Goal: Navigation & Orientation: Find specific page/section

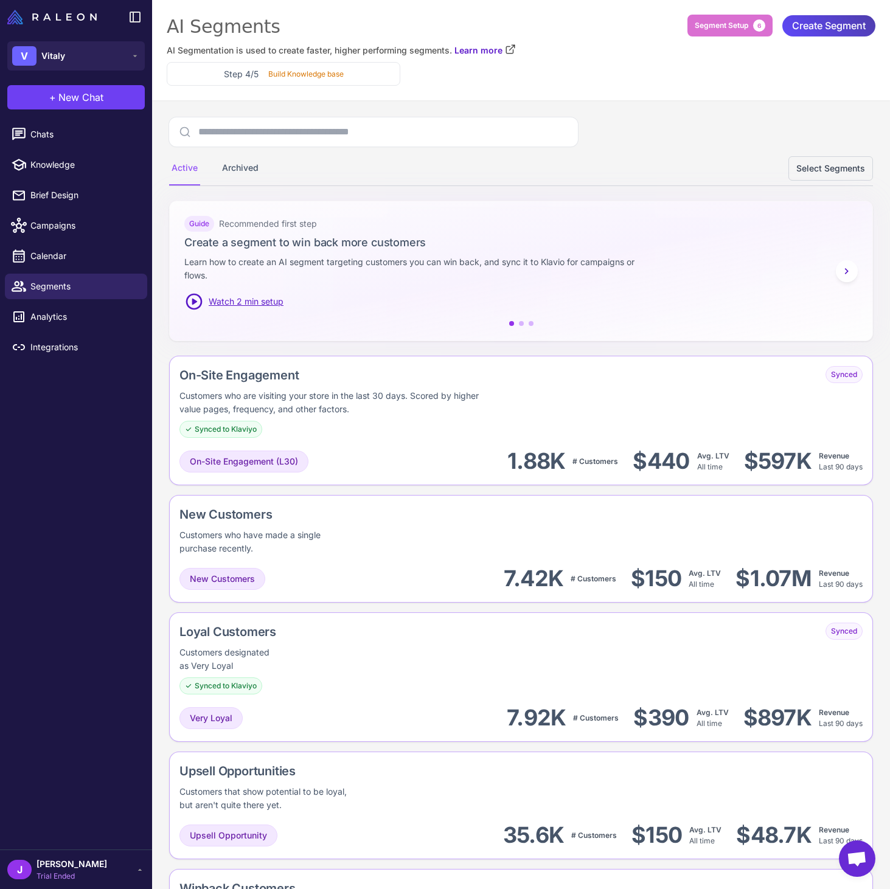
click at [114, 875] on div "J [PERSON_NAME] Trial Ended" at bounding box center [75, 870] width 137 height 24
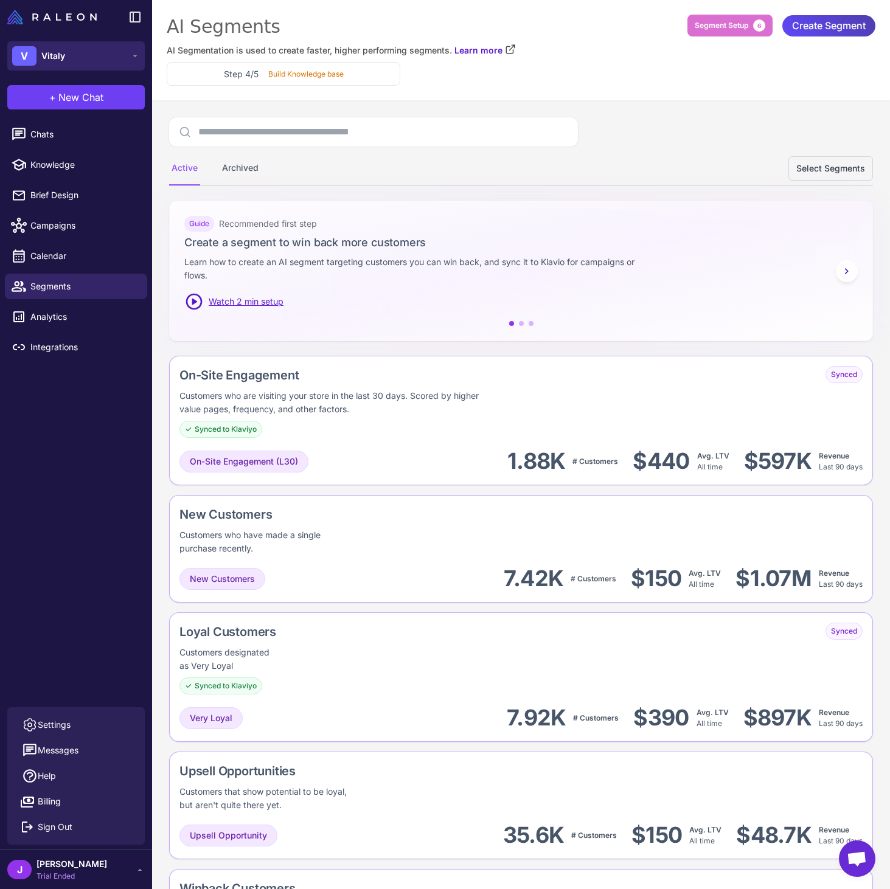
click at [56, 46] on button "V Vitaly" at bounding box center [75, 55] width 137 height 29
click at [89, 58] on button "V Vitaly" at bounding box center [75, 55] width 137 height 29
click at [65, 21] on img at bounding box center [51, 17] width 89 height 15
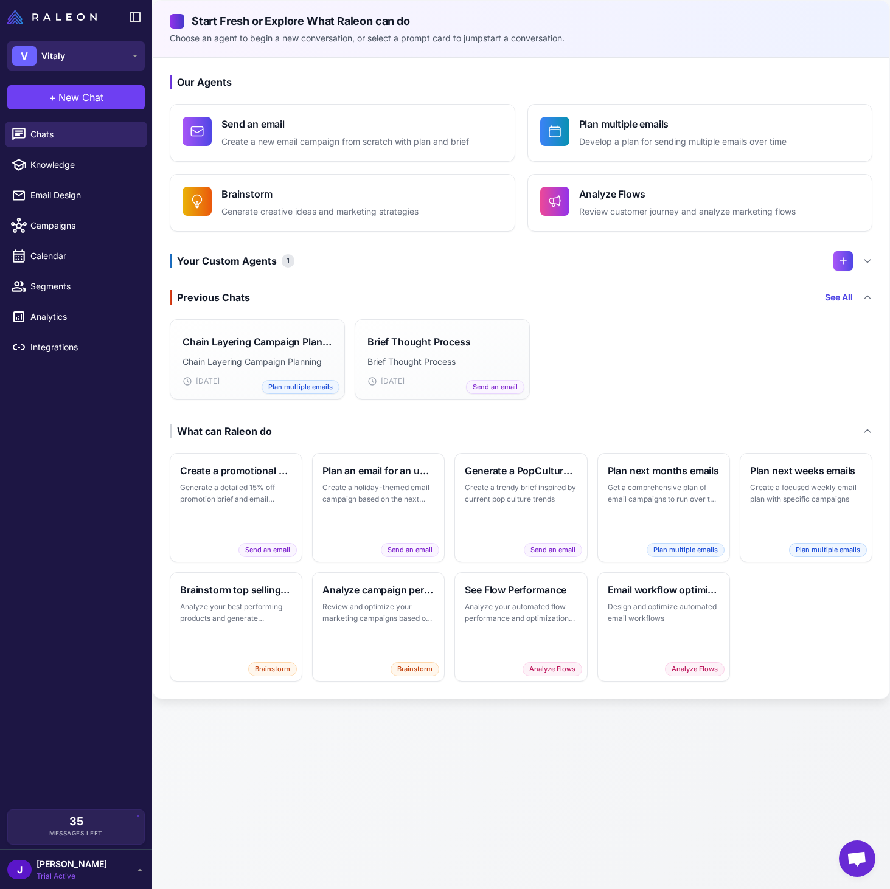
click at [86, 55] on button "V Vitaly" at bounding box center [75, 55] width 137 height 29
click at [66, 100] on span "Vitaly" at bounding box center [58, 99] width 24 height 13
click at [77, 13] on img at bounding box center [51, 17] width 89 height 15
click at [133, 19] on icon at bounding box center [135, 17] width 15 height 15
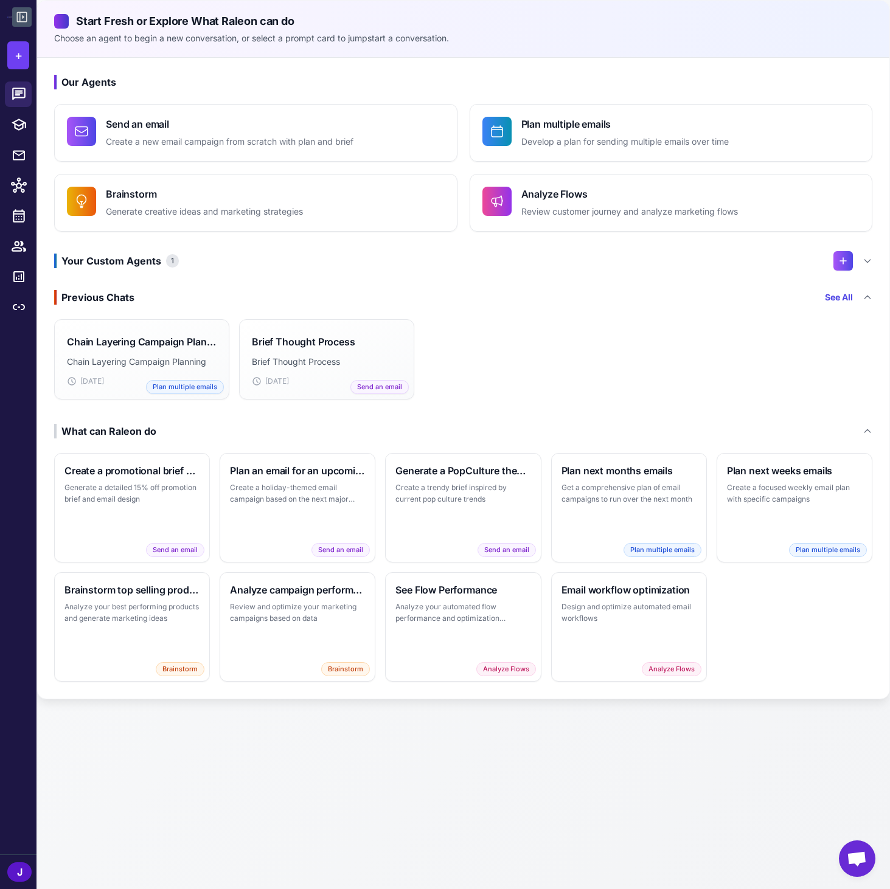
click at [21, 13] on icon at bounding box center [22, 17] width 15 height 15
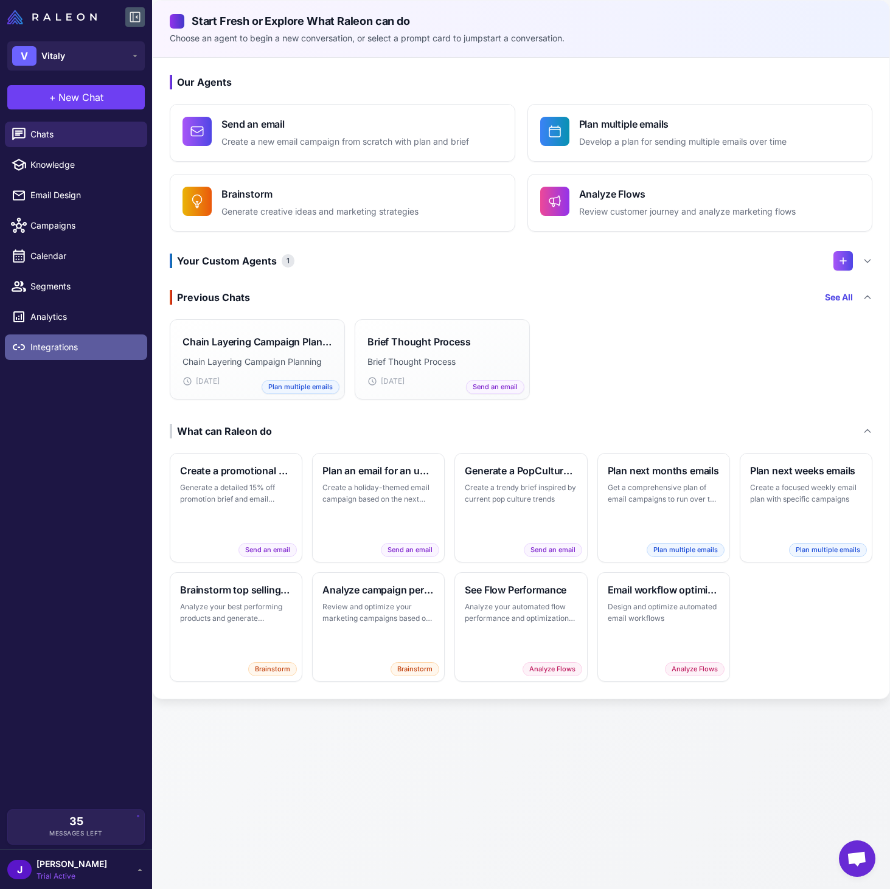
click at [72, 352] on span "Integrations" at bounding box center [83, 347] width 107 height 13
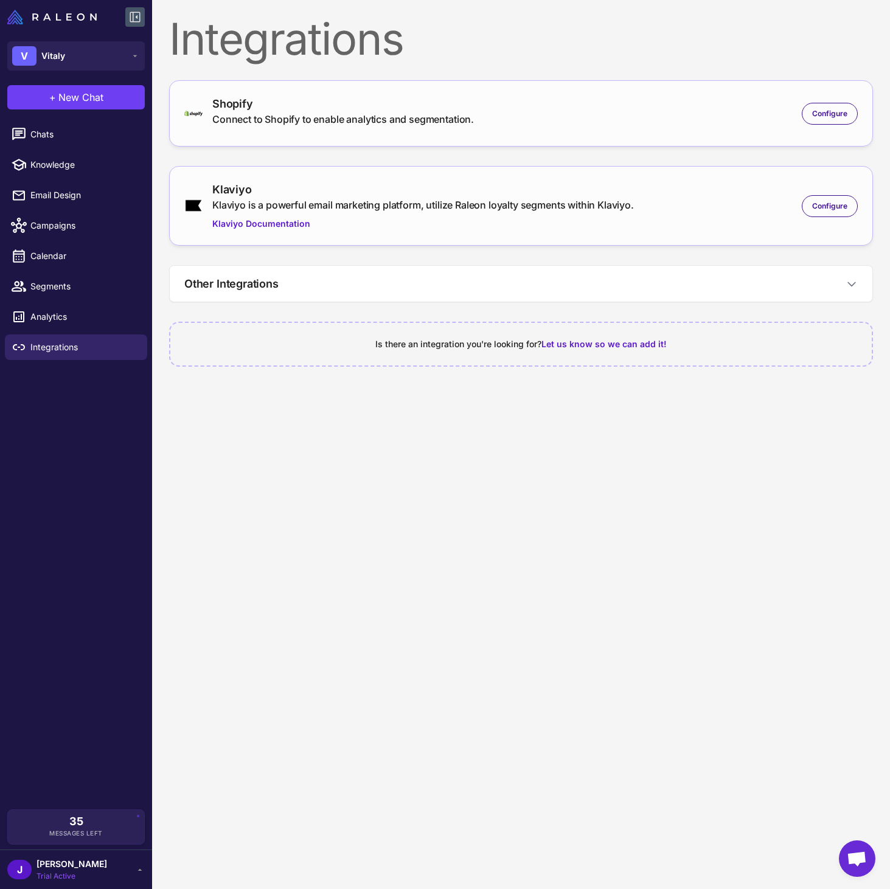
click at [123, 881] on div "J Jessica Monstans Trial Active" at bounding box center [75, 870] width 137 height 24
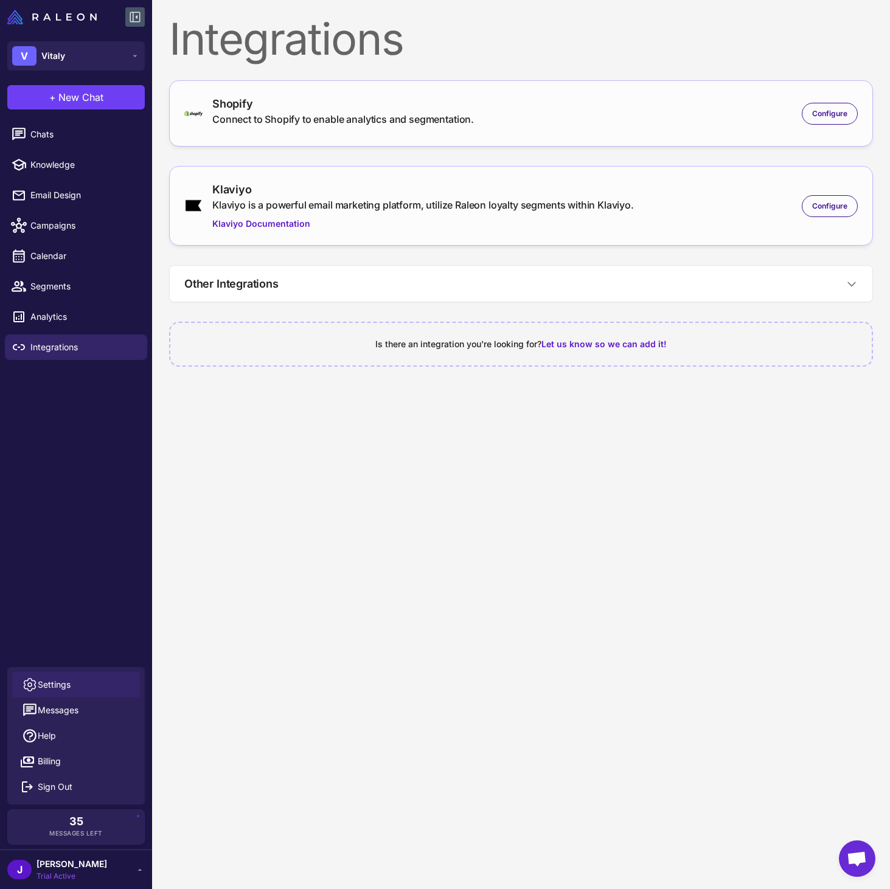
click at [71, 686] on link "Settings" at bounding box center [76, 685] width 128 height 26
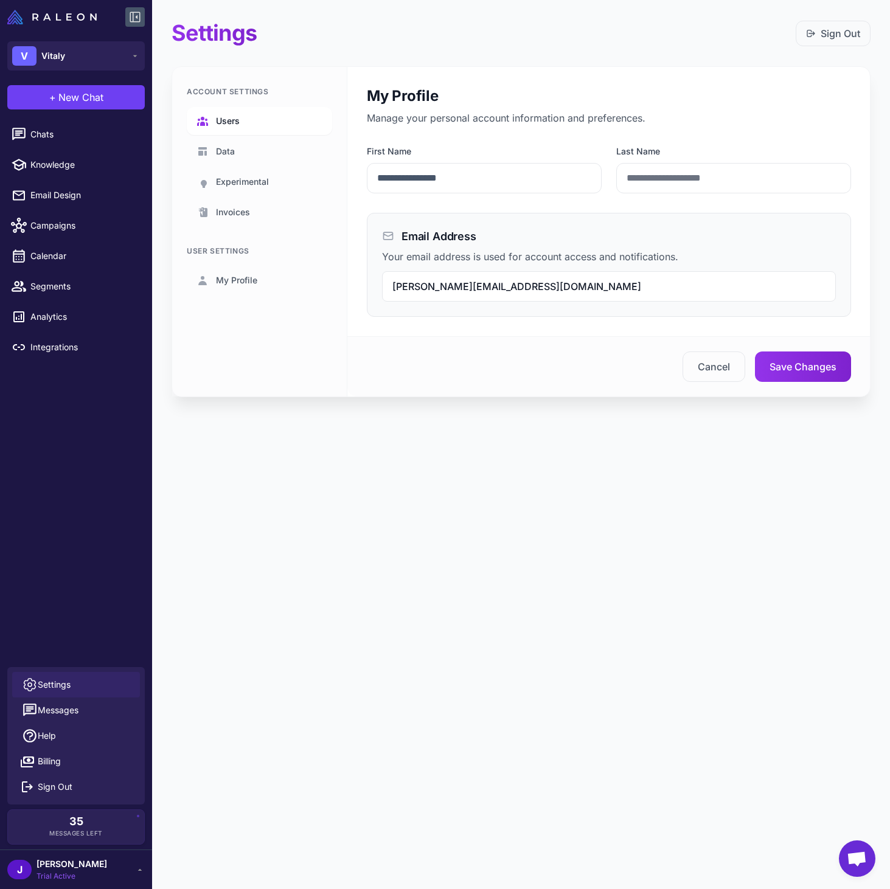
click at [242, 125] on link "Users" at bounding box center [259, 121] width 145 height 28
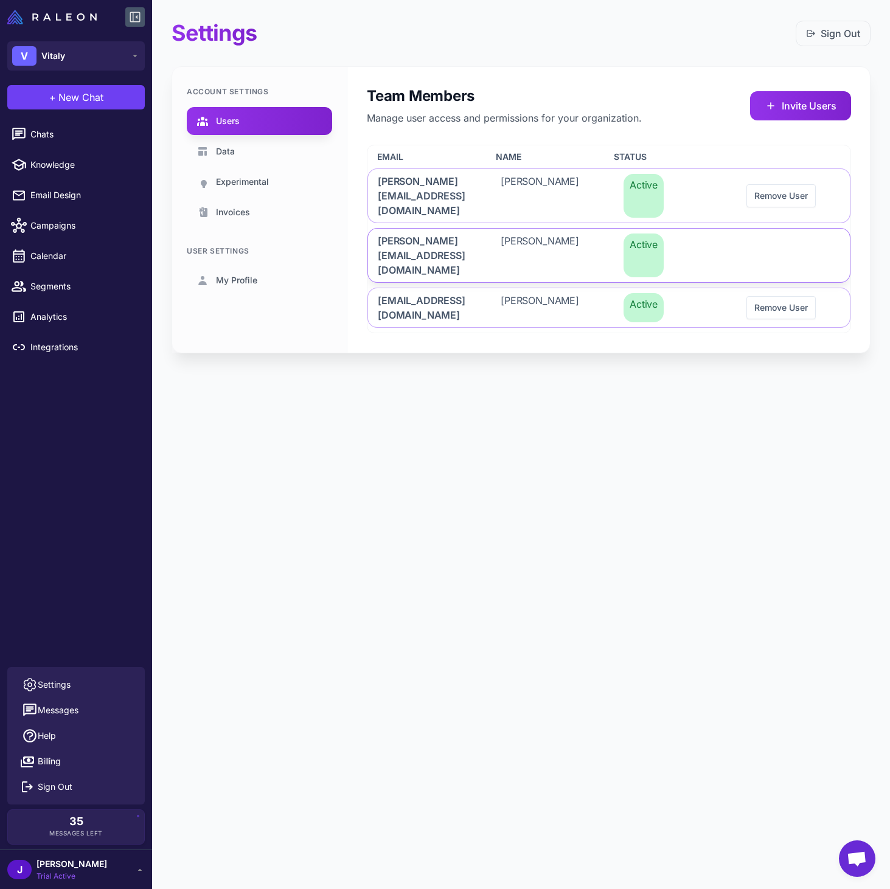
click at [431, 234] on span "jessica.monstans@compoundstudio.co" at bounding box center [425, 256] width 94 height 44
click at [264, 147] on link "Data" at bounding box center [259, 151] width 145 height 28
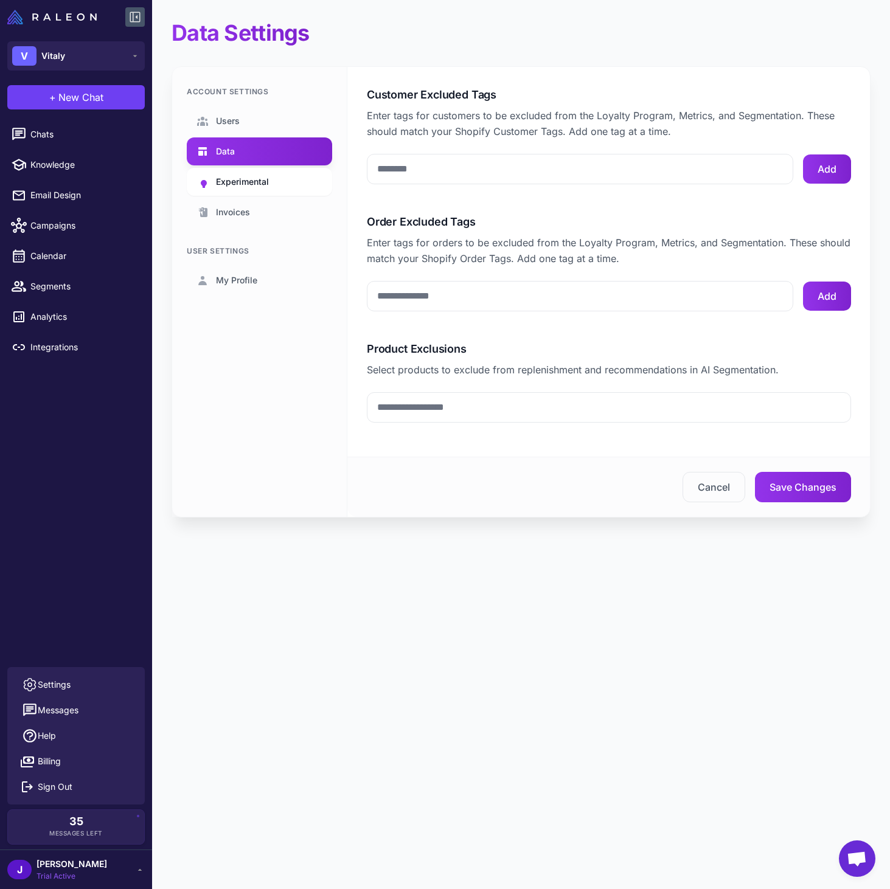
click at [245, 187] on span "Experimental" at bounding box center [242, 181] width 53 height 13
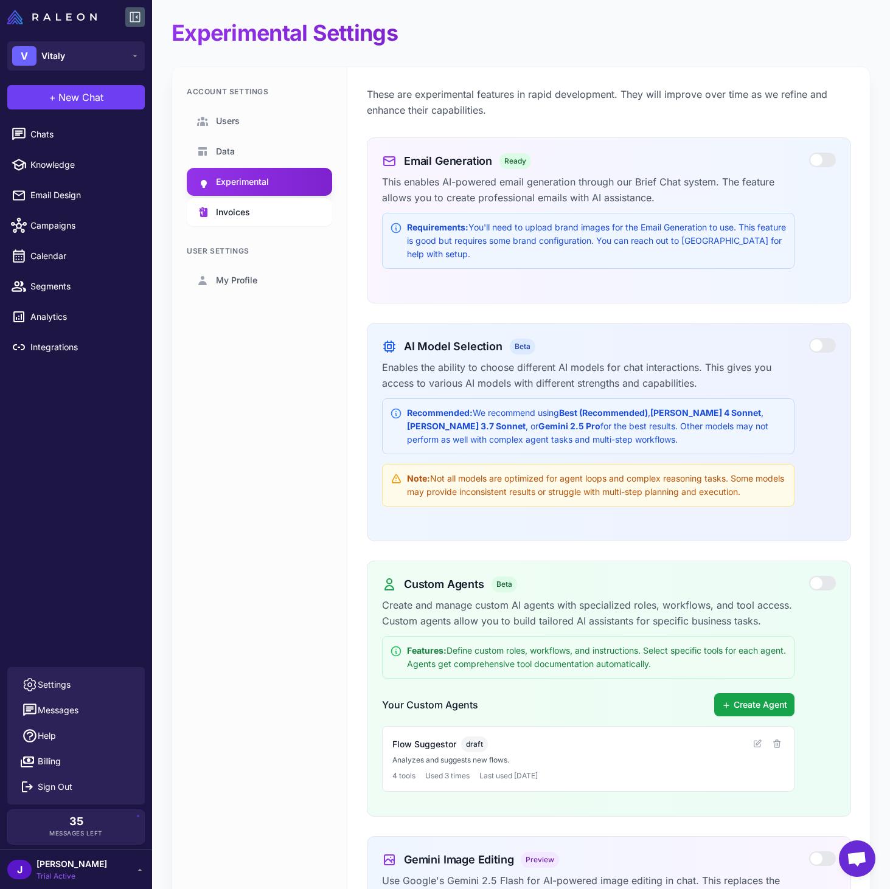
click at [244, 206] on span "Invoices" at bounding box center [233, 212] width 34 height 13
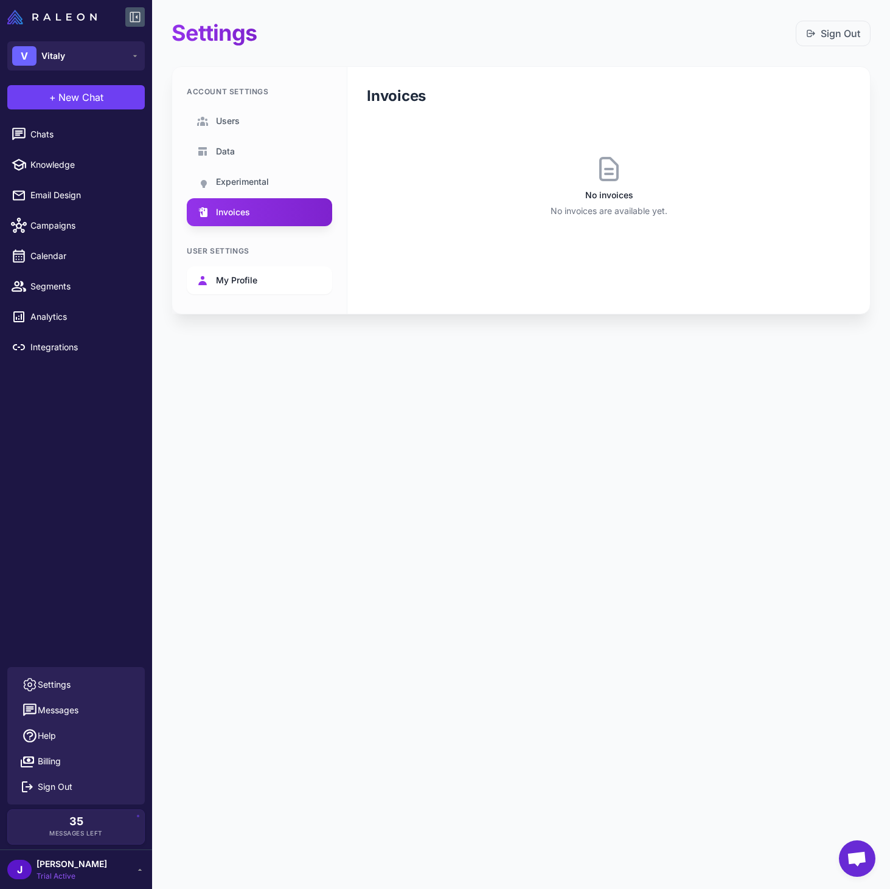
click at [238, 280] on span "My Profile" at bounding box center [236, 280] width 41 height 13
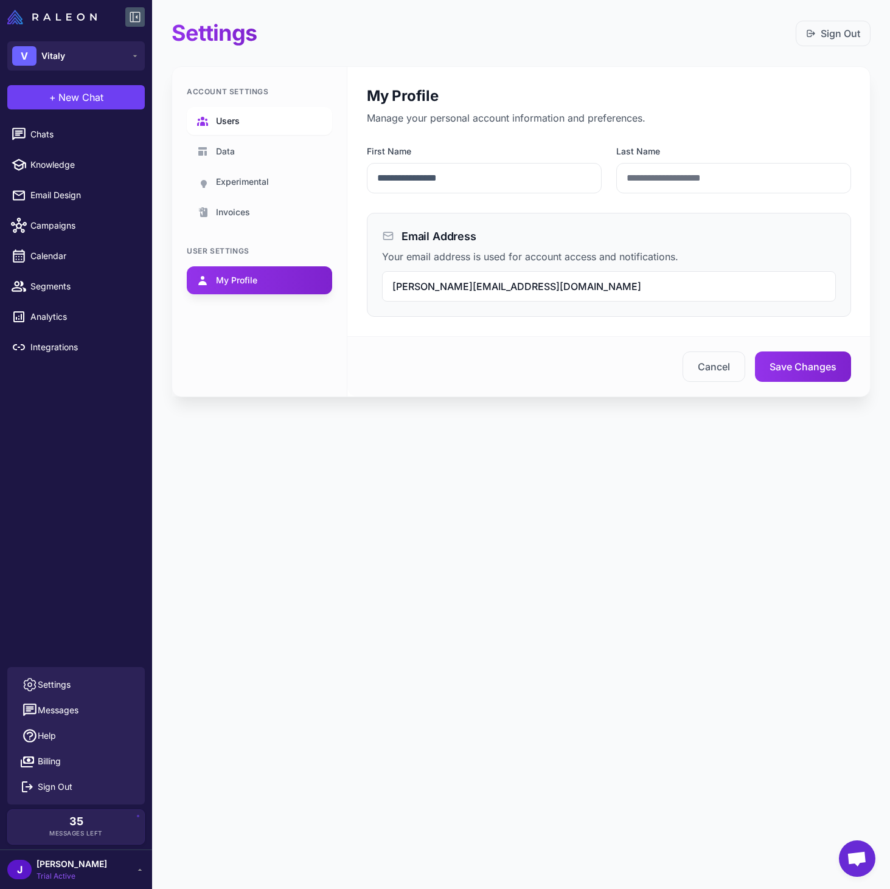
click at [239, 120] on span "Users" at bounding box center [228, 120] width 24 height 13
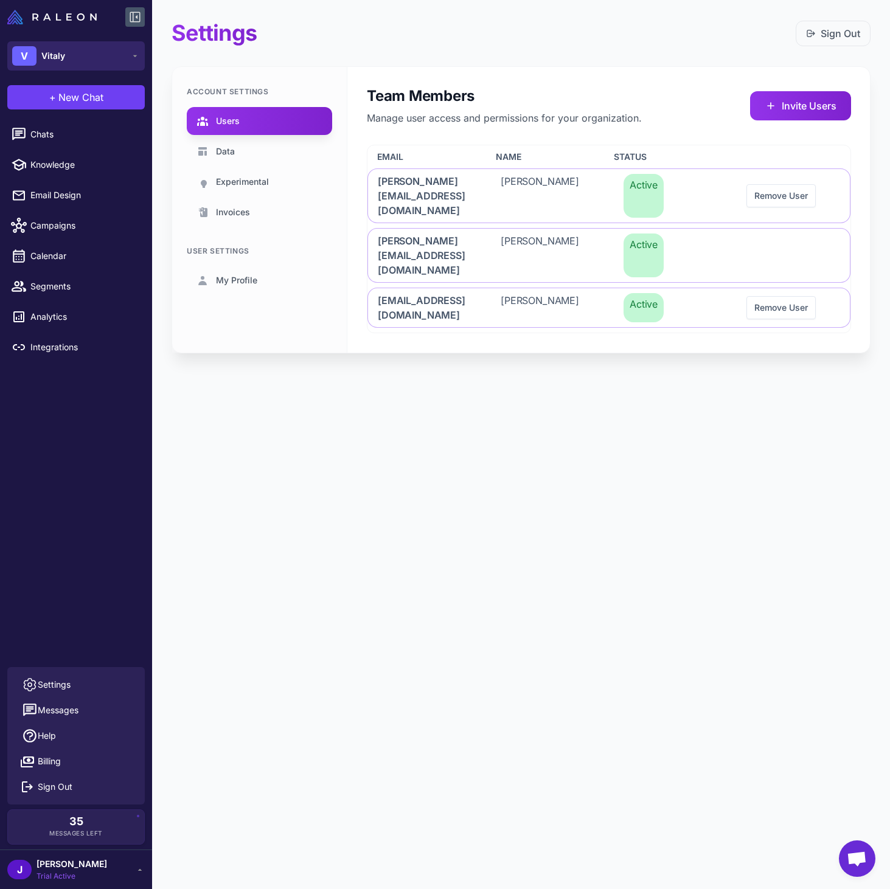
click at [79, 59] on button "V Vitaly" at bounding box center [75, 55] width 137 height 29
click at [49, 97] on span "Vitaly" at bounding box center [58, 99] width 24 height 13
click at [58, 18] on img at bounding box center [51, 17] width 89 height 15
